Goal: Find contact information

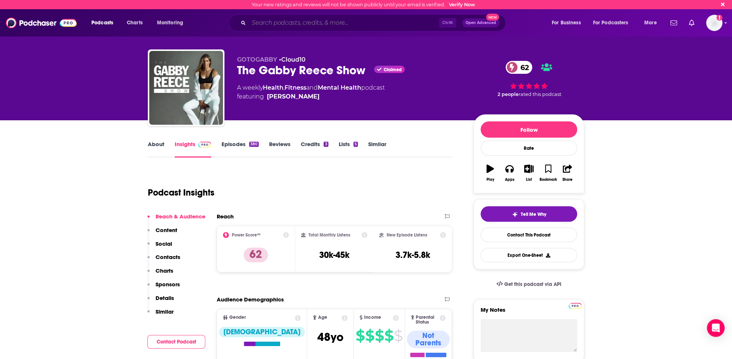
click at [262, 22] on input "Search podcasts, credits, & more..." at bounding box center [344, 23] width 190 height 12
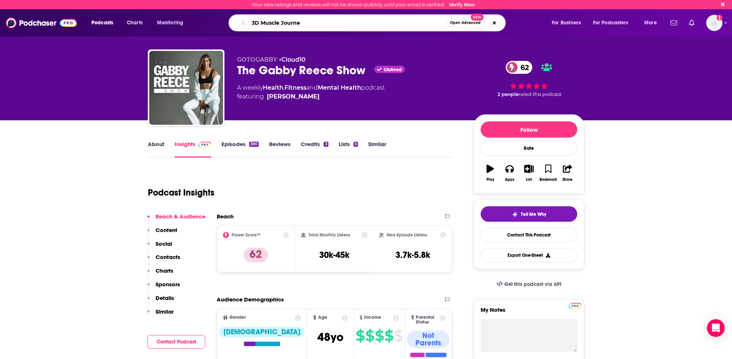
type input "3D Muscle Journey"
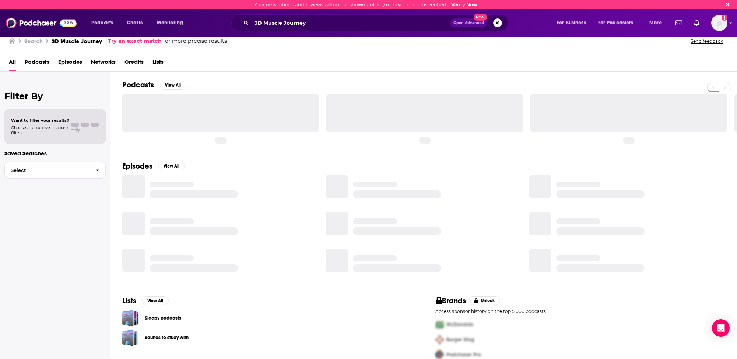
click at [136, 84] on h2 "Podcasts" at bounding box center [138, 84] width 32 height 9
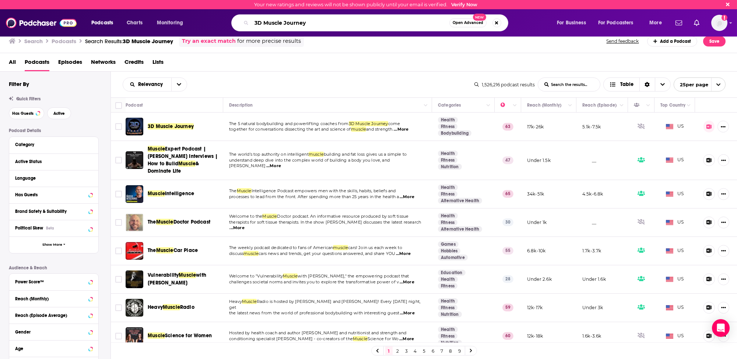
click at [266, 23] on input "3D Muscle Journey" at bounding box center [351, 23] width 198 height 12
type input "Mind Pump"
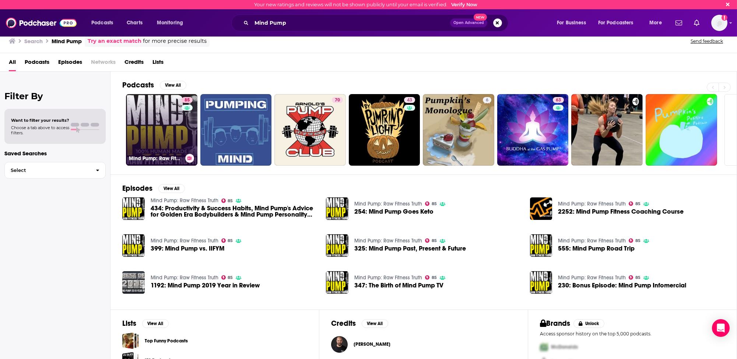
click at [144, 142] on link "85 Mind Pump: Raw Fitness Truth" at bounding box center [161, 129] width 71 height 71
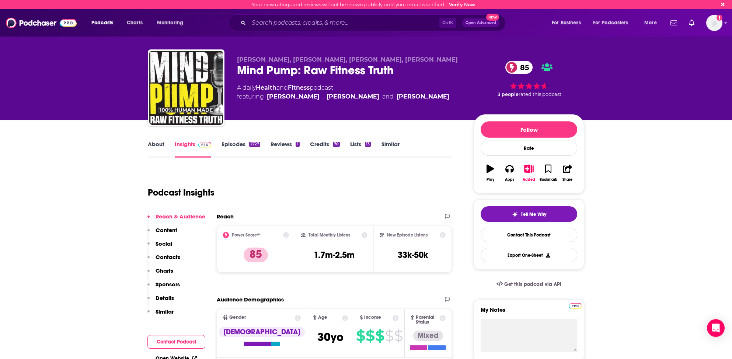
click at [172, 256] on p "Contacts" at bounding box center [168, 256] width 25 height 7
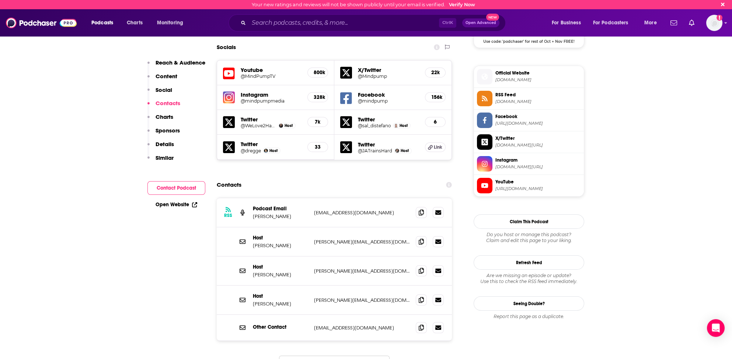
scroll to position [628, 0]
drag, startPoint x: 252, startPoint y: 21, endPoint x: 309, endPoint y: 18, distance: 57.2
click at [252, 21] on input "Search podcasts, credits, & more..." at bounding box center [344, 23] width 190 height 12
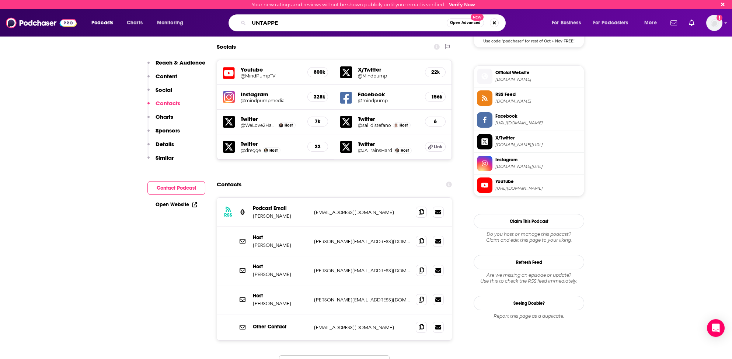
type input "UNTAPPED"
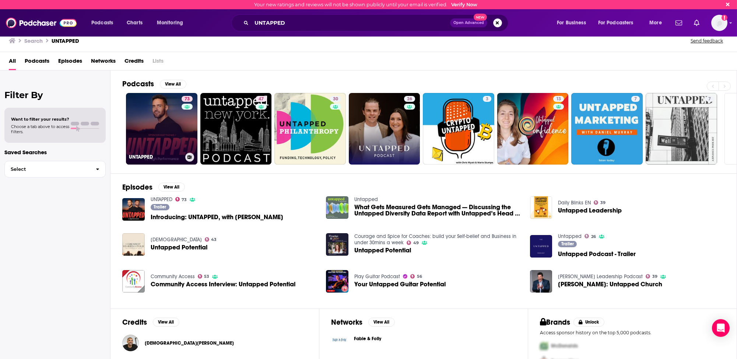
click at [141, 139] on link "73 UNTAPPED" at bounding box center [161, 128] width 71 height 71
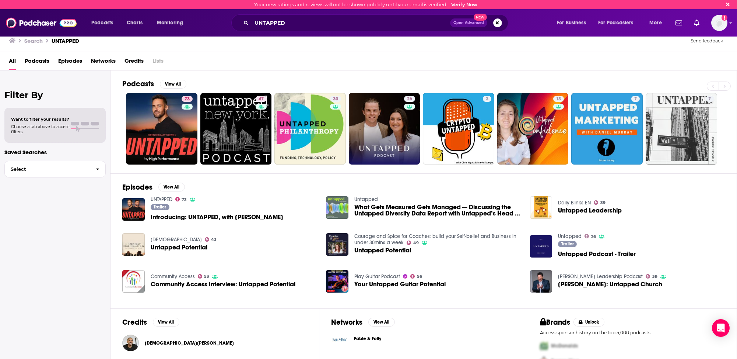
click at [143, 83] on h2 "Podcasts" at bounding box center [138, 83] width 32 height 9
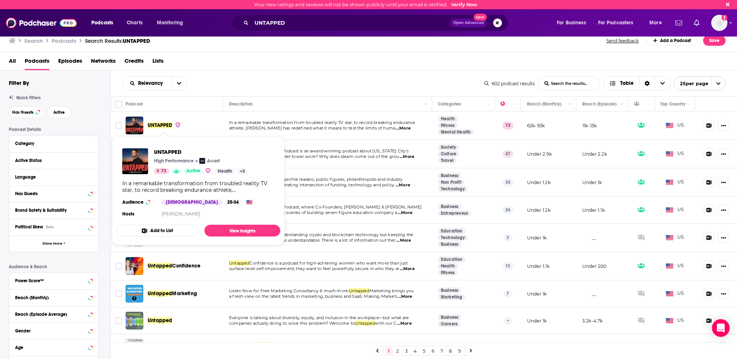
click at [160, 123] on span "UNTAPPED" at bounding box center [160, 125] width 24 height 6
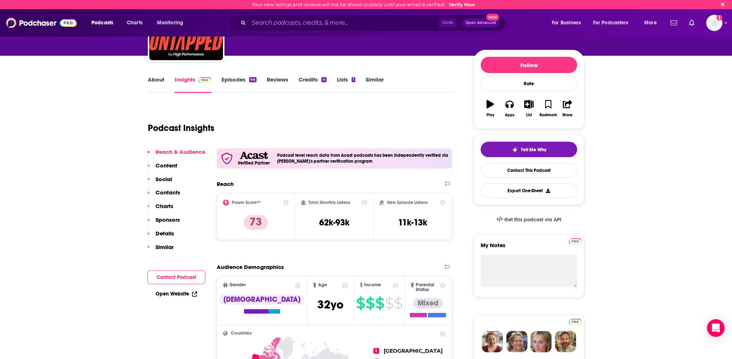
scroll to position [74, 0]
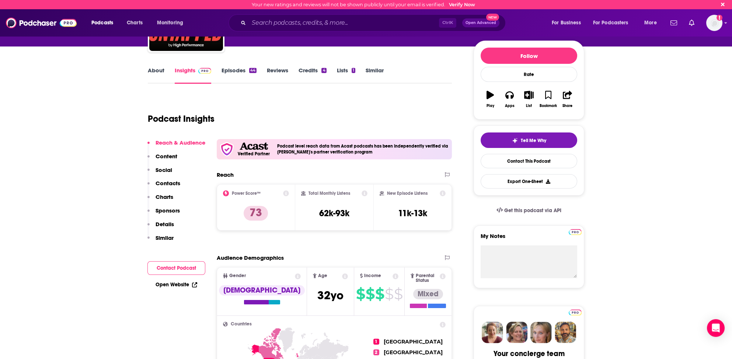
click at [173, 182] on p "Contacts" at bounding box center [168, 182] width 25 height 7
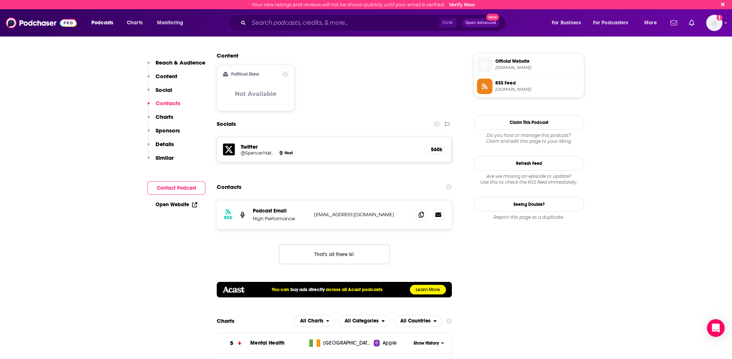
scroll to position [555, 0]
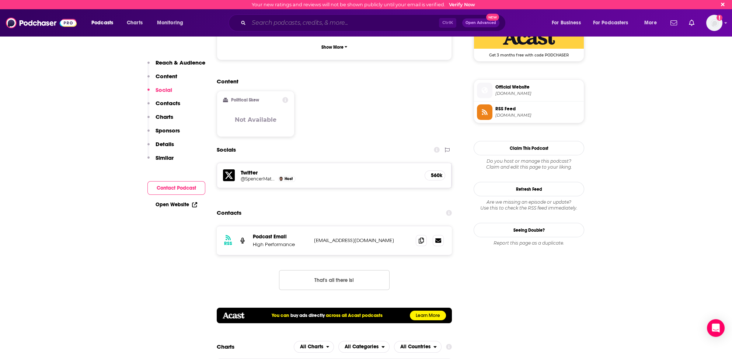
click at [259, 23] on input "Search podcasts, credits, & more..." at bounding box center [344, 23] width 190 height 12
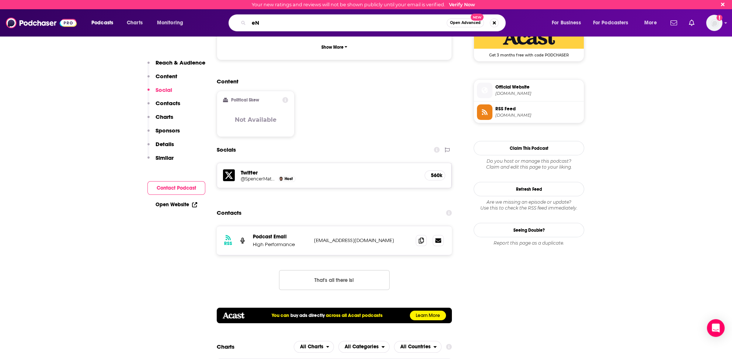
type input "e"
type input "Endurance Unlimited"
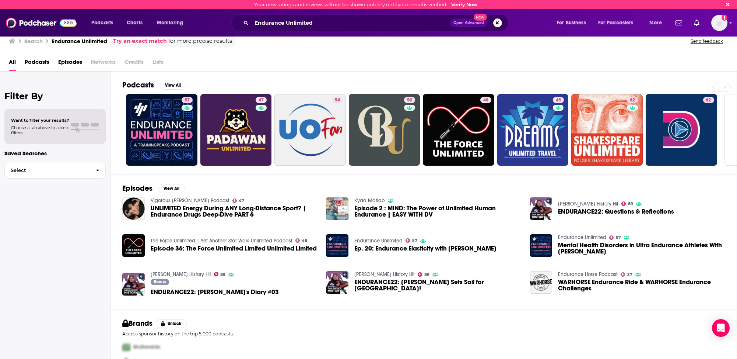
click at [140, 85] on h2 "Podcasts" at bounding box center [138, 84] width 32 height 9
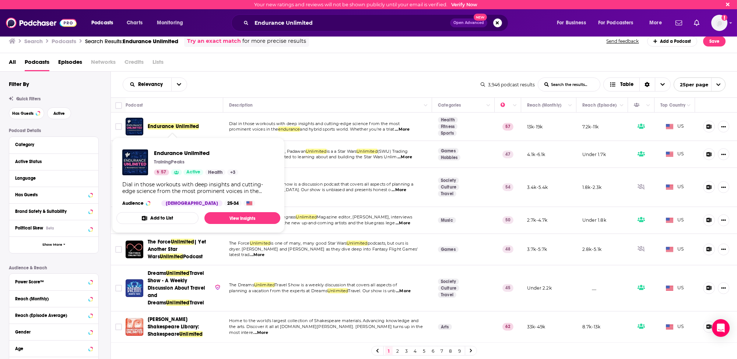
click at [170, 125] on span "Endurance Unlimited" at bounding box center [173, 126] width 51 height 6
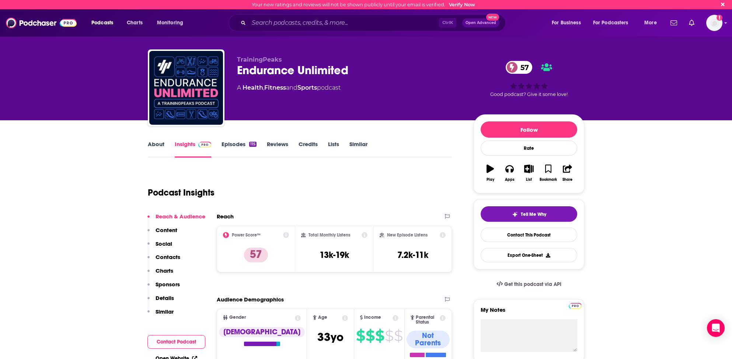
click at [175, 258] on p "Contacts" at bounding box center [168, 256] width 25 height 7
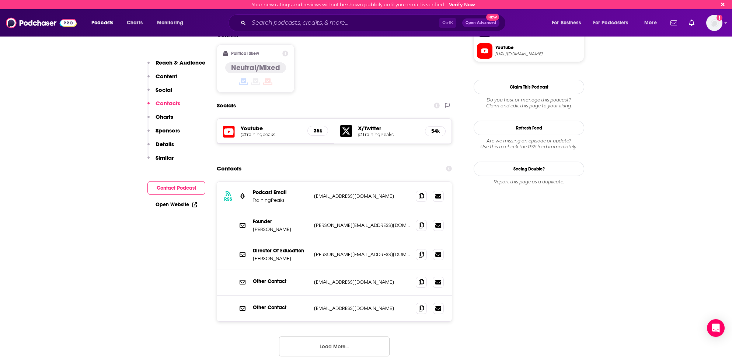
scroll to position [597, 0]
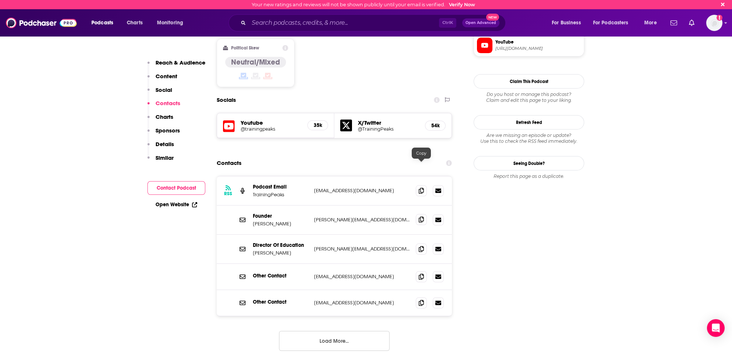
click at [423, 216] on icon at bounding box center [421, 219] width 5 height 6
